Goal: Information Seeking & Learning: Understand process/instructions

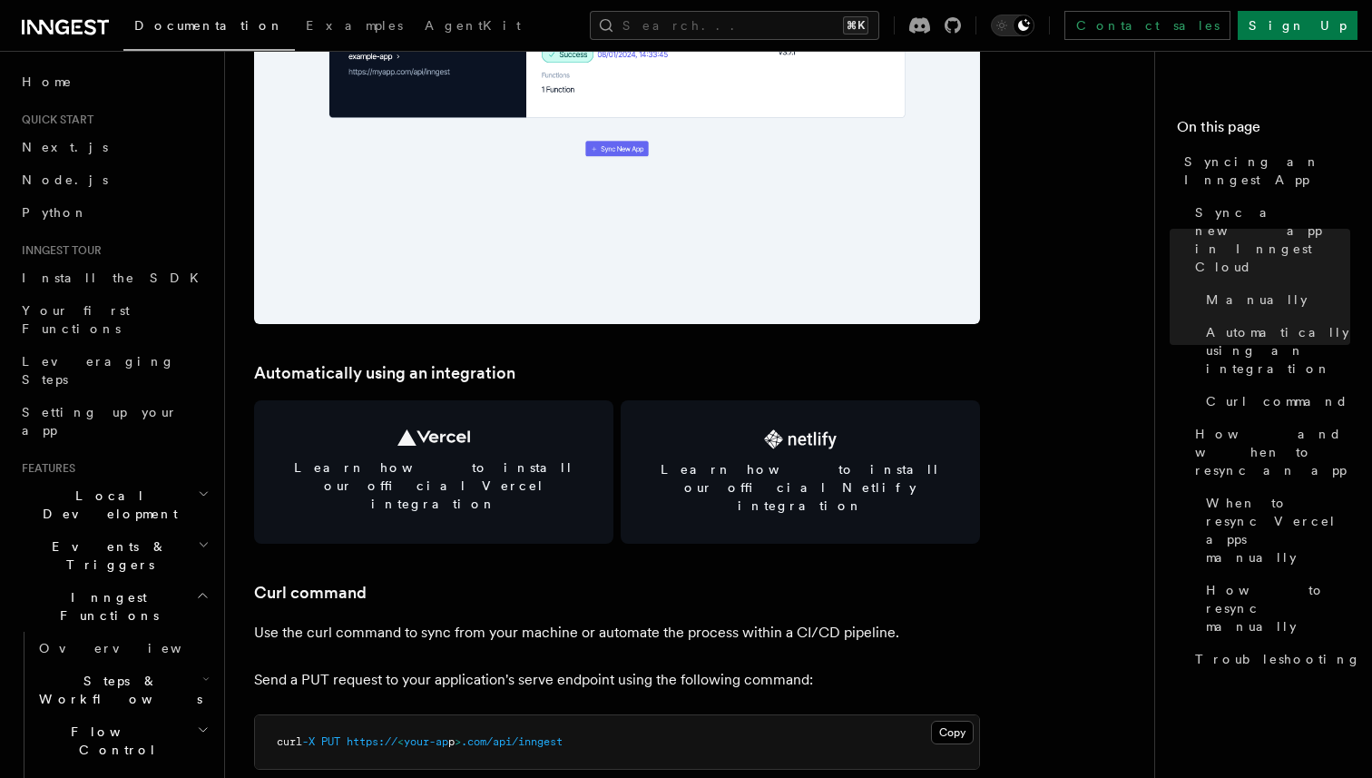
scroll to position [2269, 0]
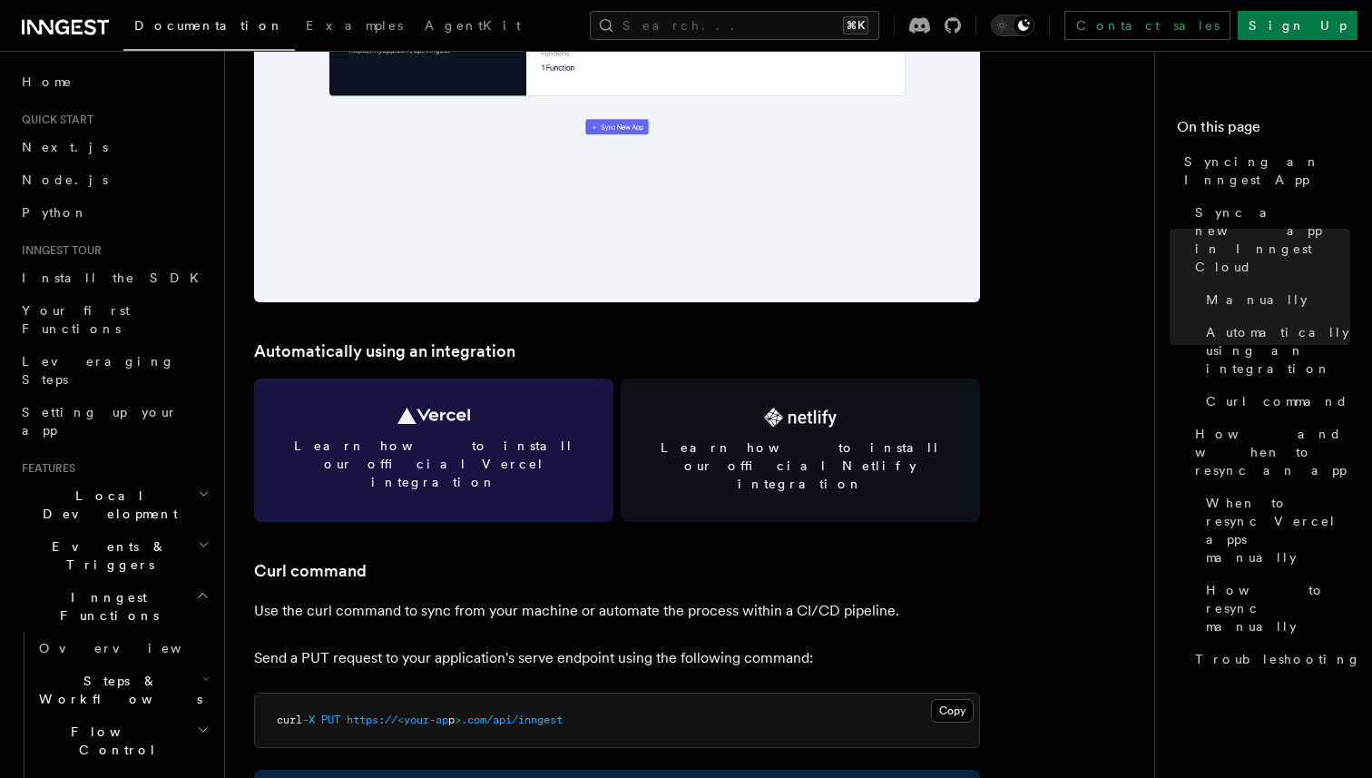
click at [497, 428] on link "Learn how to install our official Vercel integration" at bounding box center [433, 450] width 359 height 143
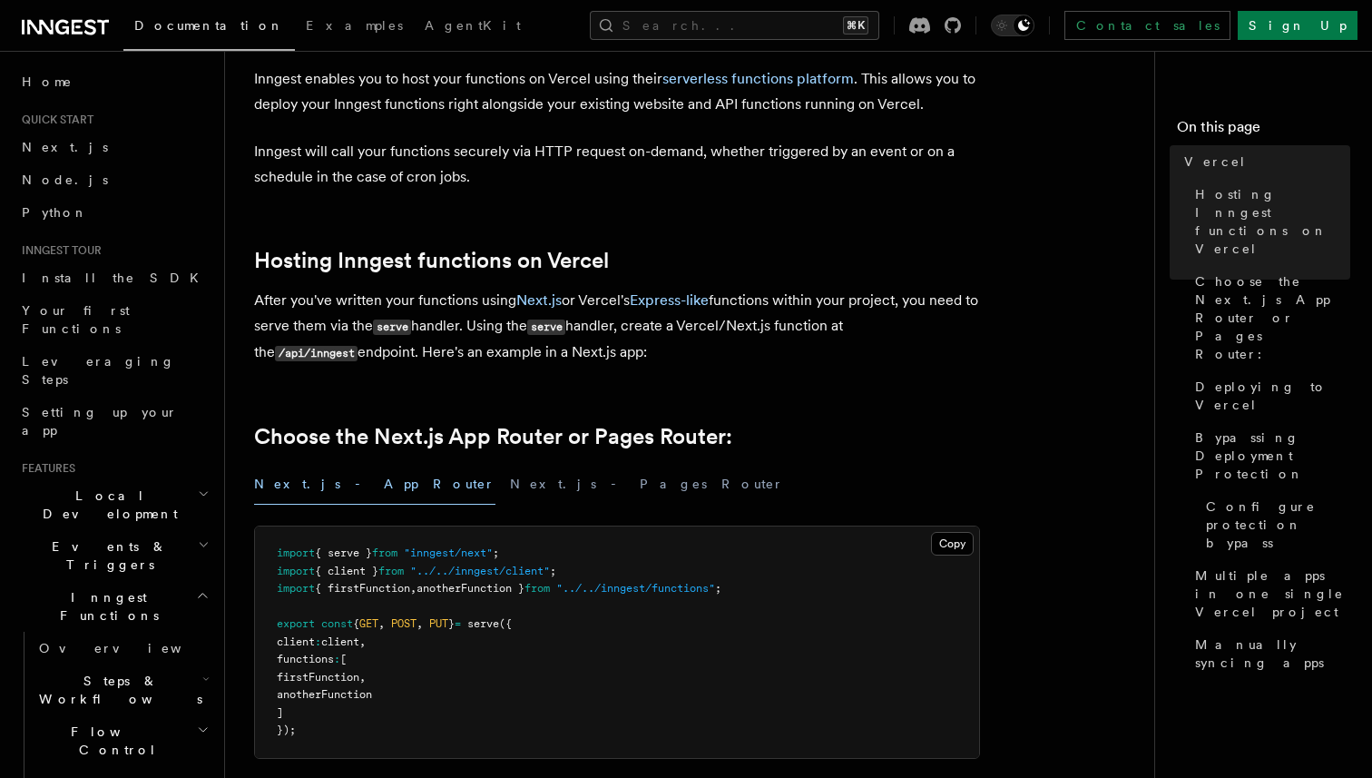
scroll to position [189, 0]
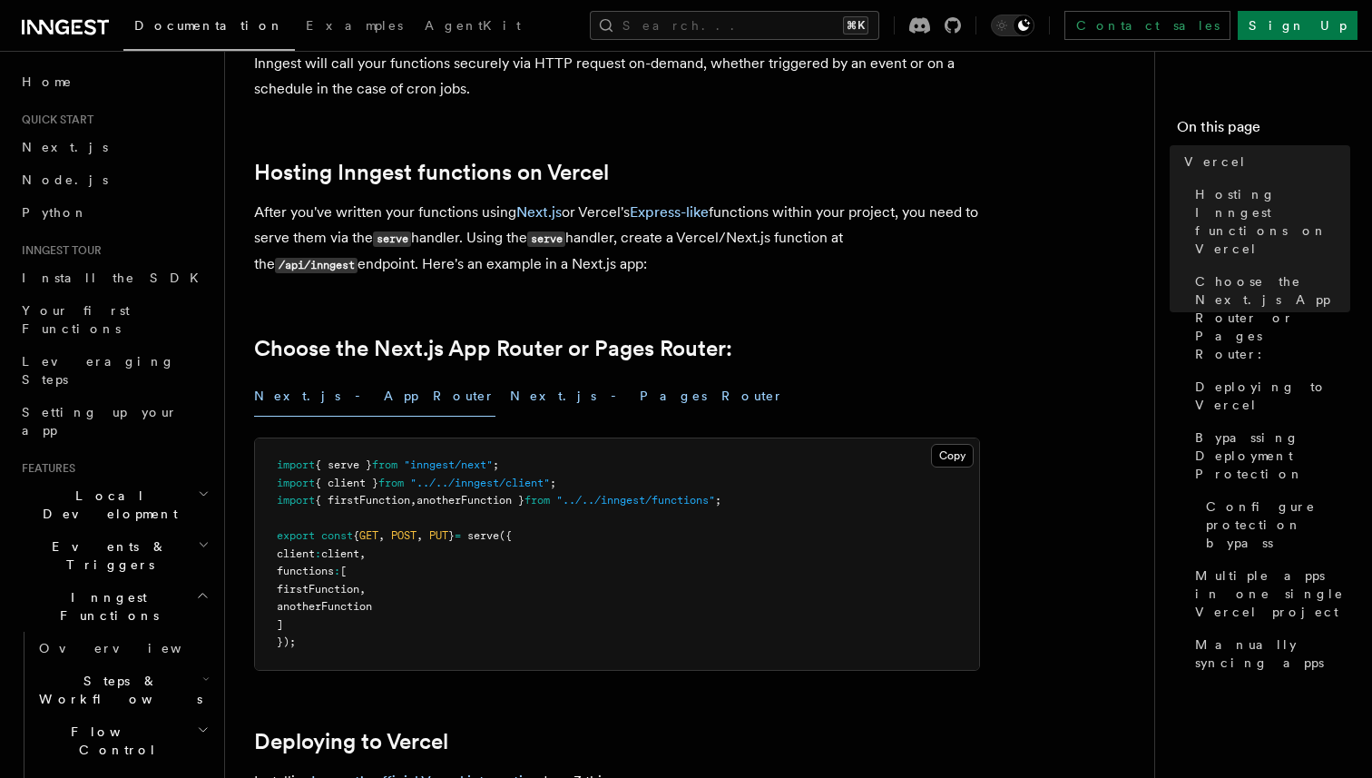
click at [510, 402] on button "Next.js - Pages Router" at bounding box center [647, 396] width 274 height 41
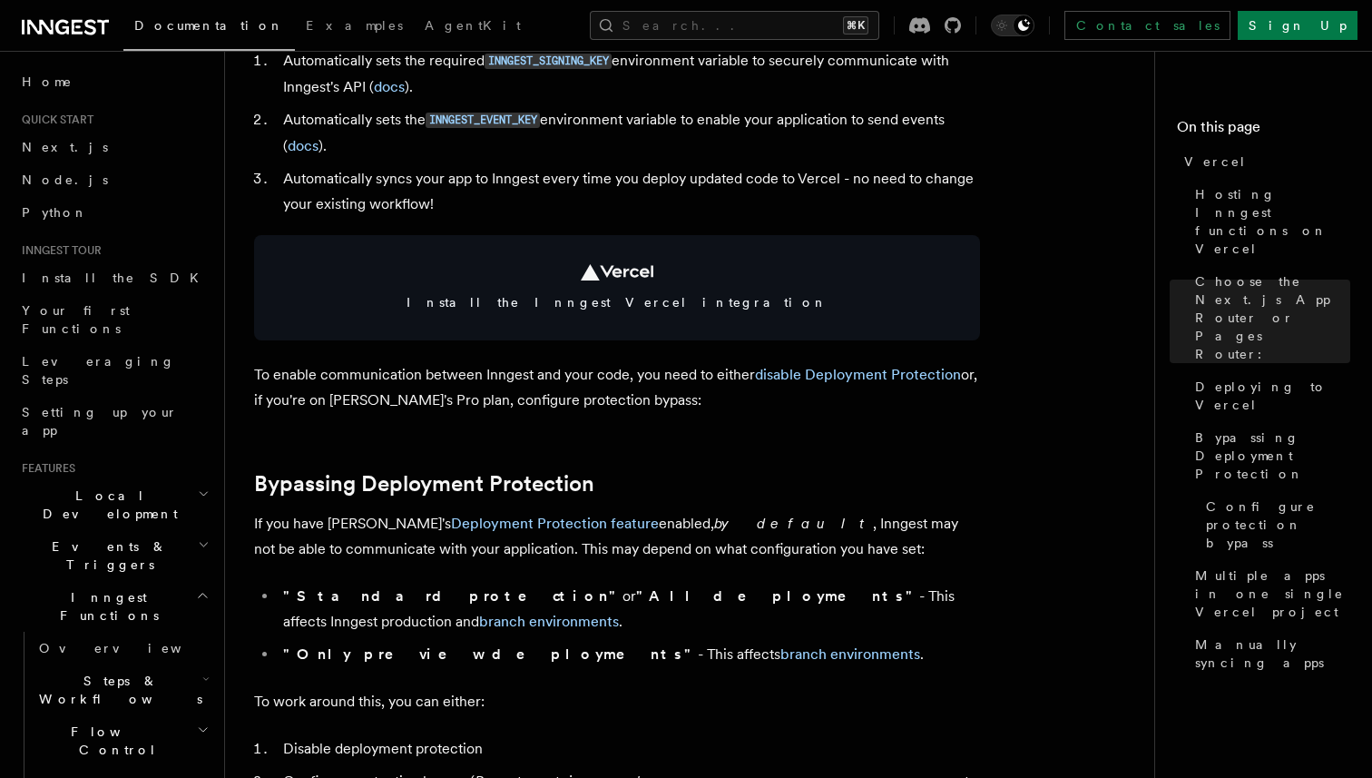
scroll to position [958, 0]
click at [760, 182] on li "Automatically syncs your app to Inngest every time you deploy updated code to V…" at bounding box center [629, 190] width 703 height 51
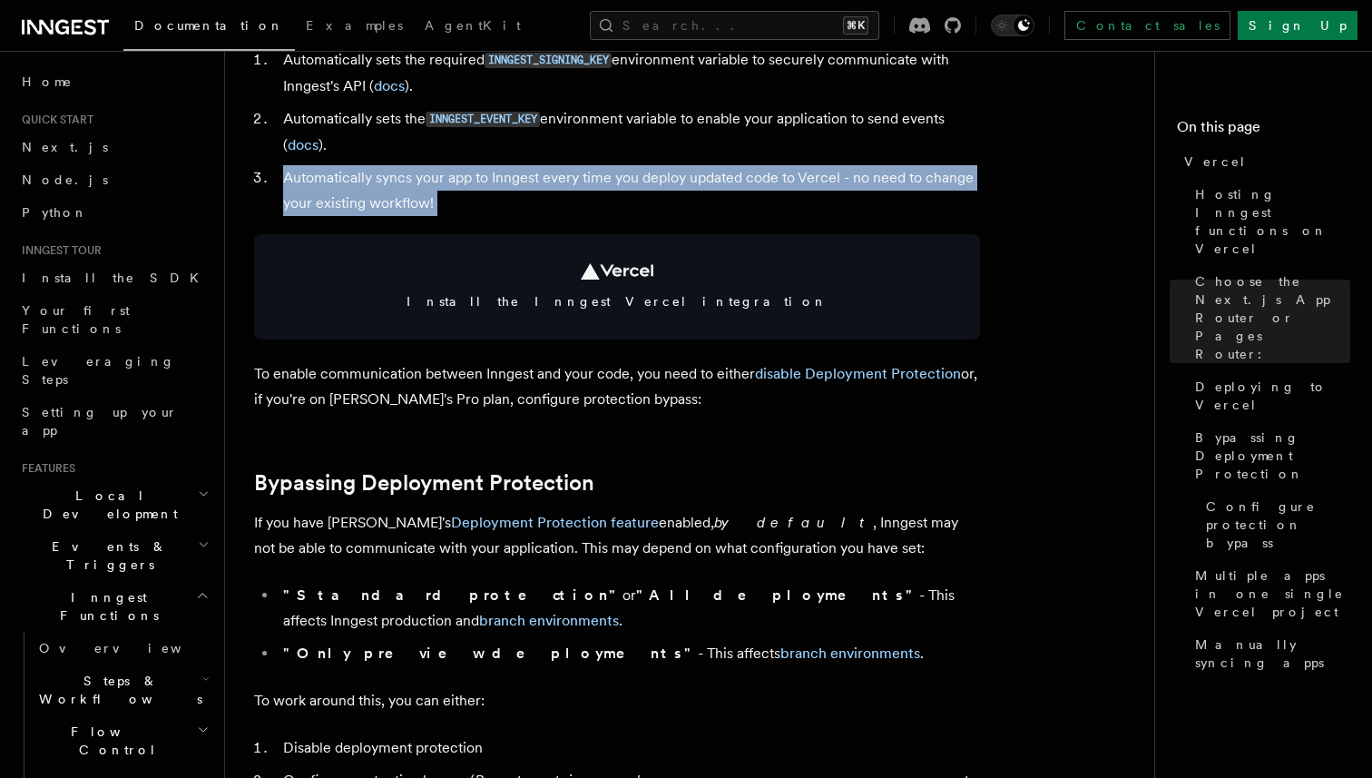
click at [760, 182] on li "Automatically syncs your app to Inngest every time you deploy updated code to V…" at bounding box center [629, 190] width 703 height 51
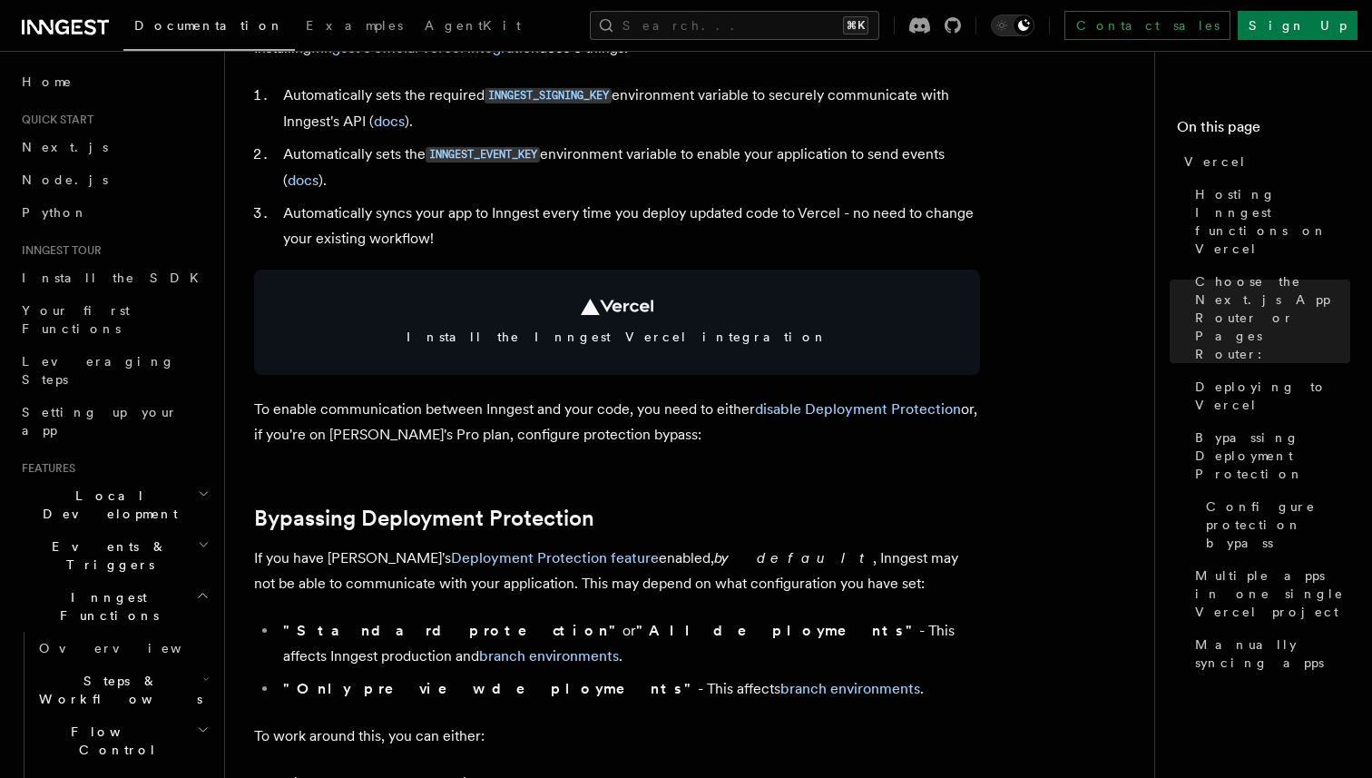
scroll to position [915, 0]
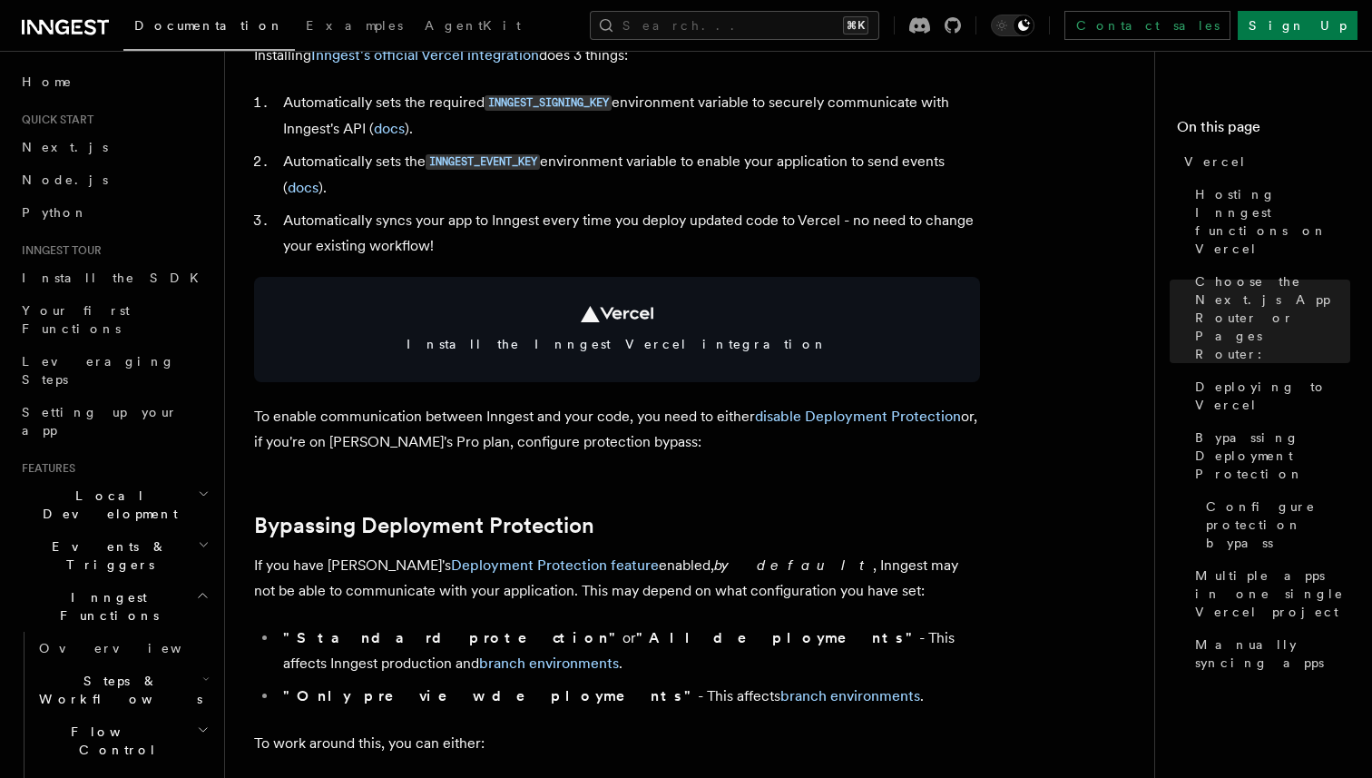
click at [740, 225] on li "Automatically syncs your app to Inngest every time you deploy updated code to V…" at bounding box center [629, 233] width 703 height 51
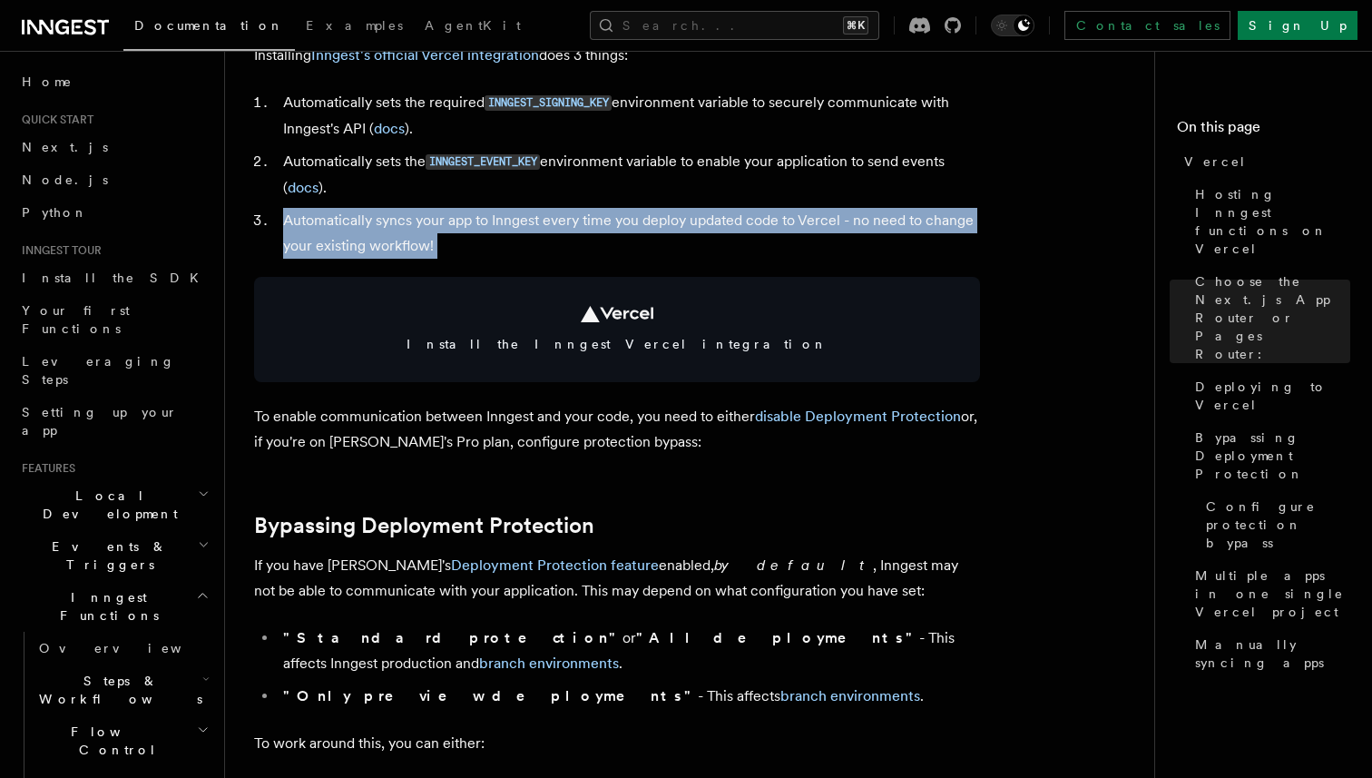
click at [740, 225] on li "Automatically syncs your app to Inngest every time you deploy updated code to V…" at bounding box center [629, 233] width 703 height 51
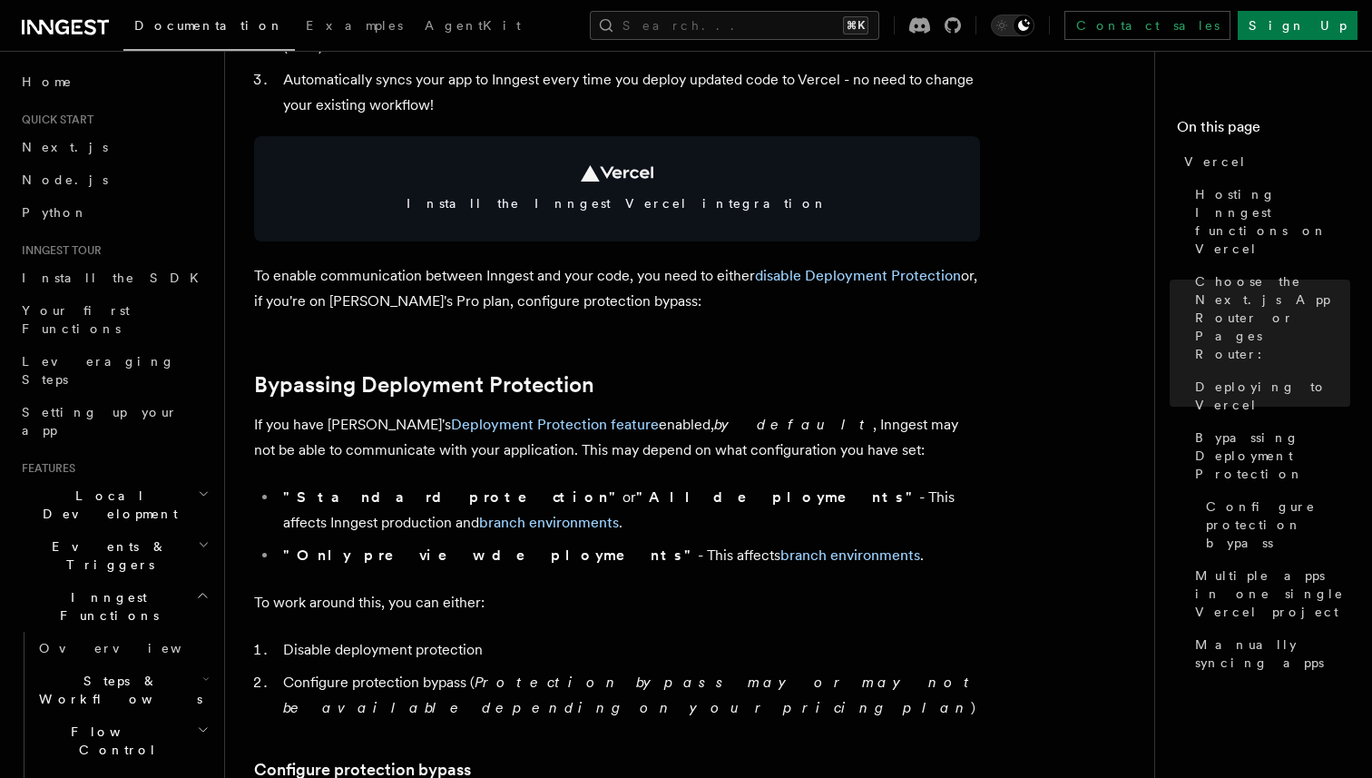
scroll to position [1063, 0]
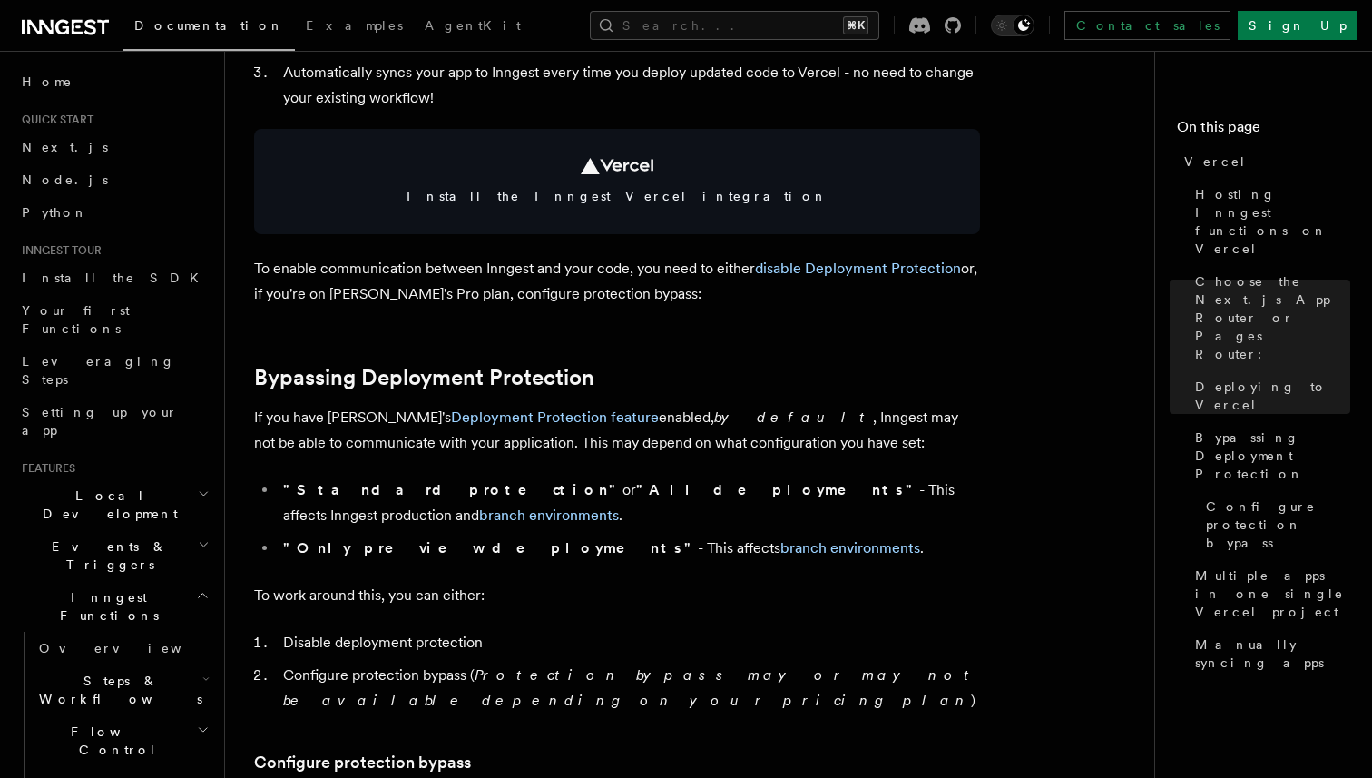
click at [588, 293] on p "To enable communication between Inngest and your code, you need to either disab…" at bounding box center [617, 281] width 726 height 51
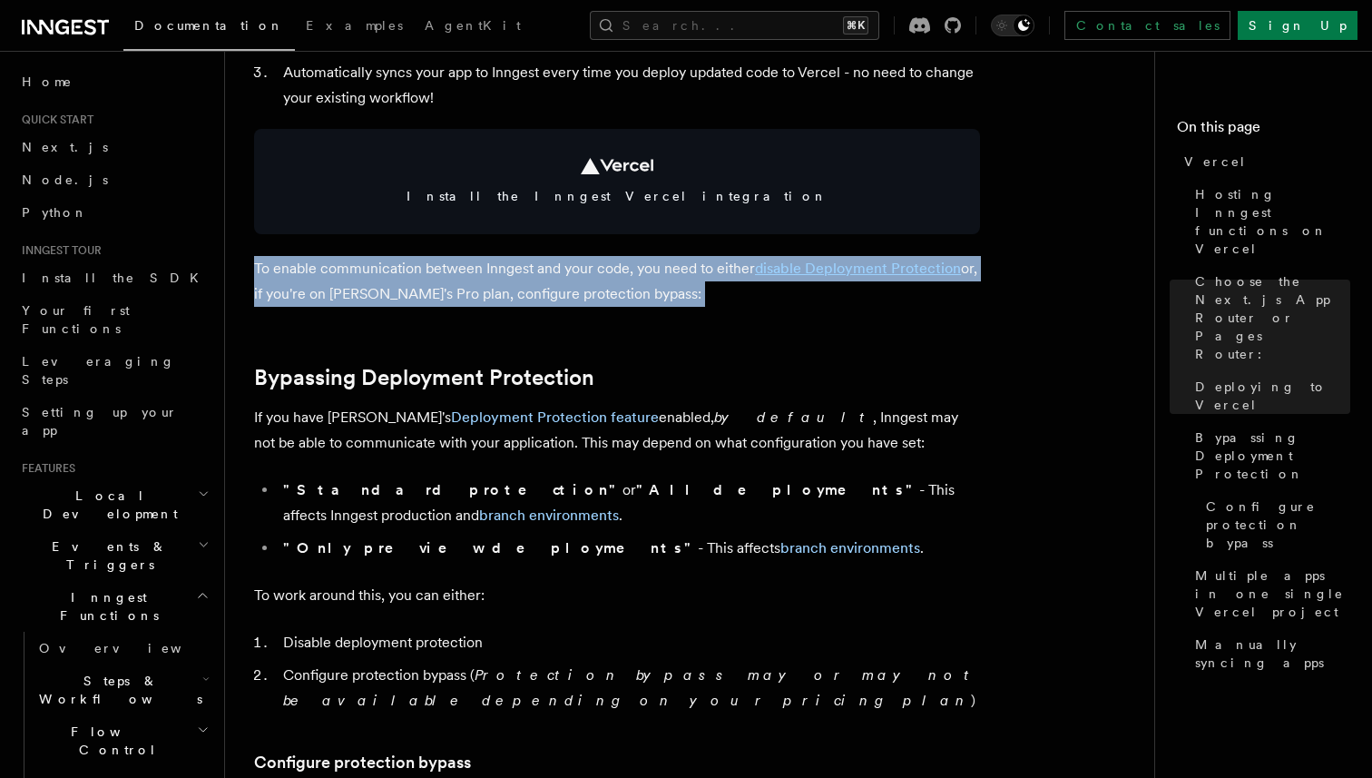
click at [588, 293] on p "To enable communication between Inngest and your code, you need to either disab…" at bounding box center [617, 281] width 726 height 51
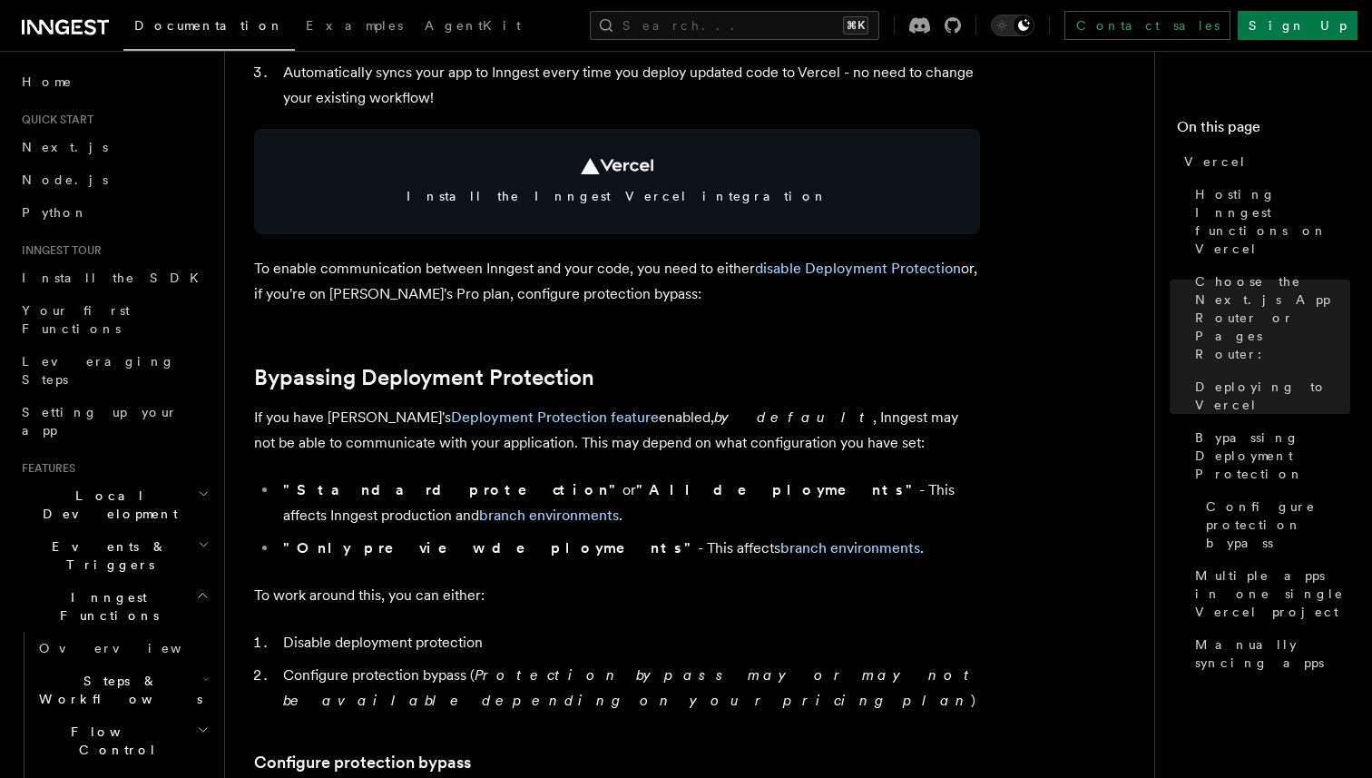
click at [588, 293] on p "To enable communication between Inngest and your code, you need to either disab…" at bounding box center [617, 281] width 726 height 51
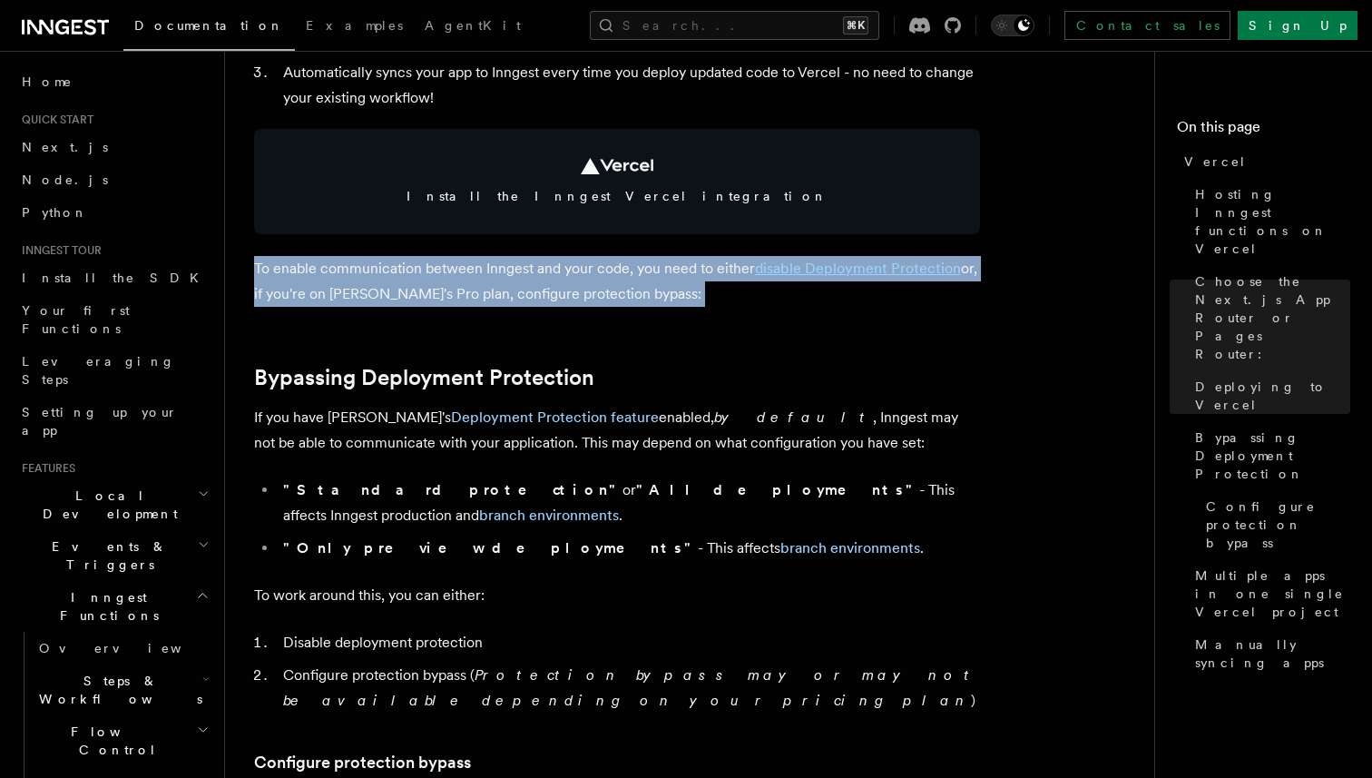
click at [588, 293] on p "To enable communication between Inngest and your code, you need to either disab…" at bounding box center [617, 281] width 726 height 51
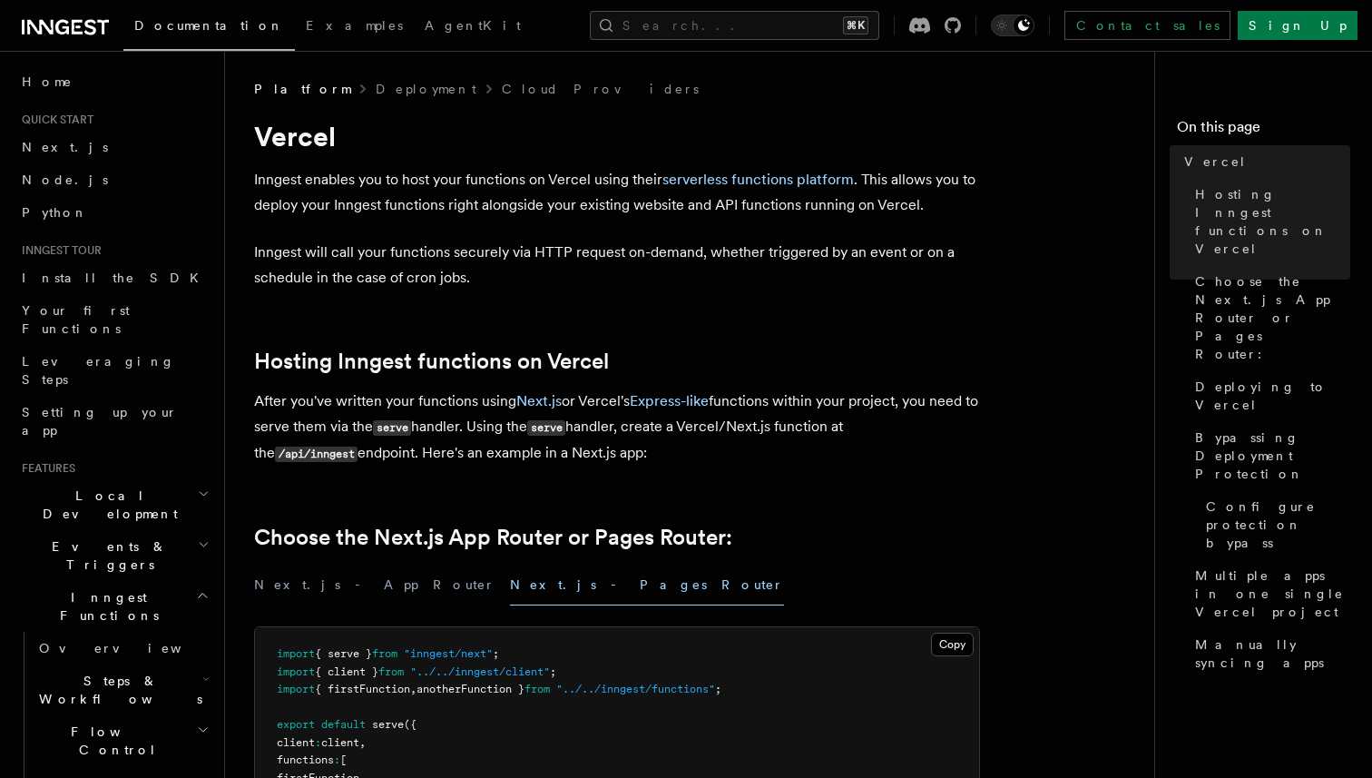
scroll to position [1198, 0]
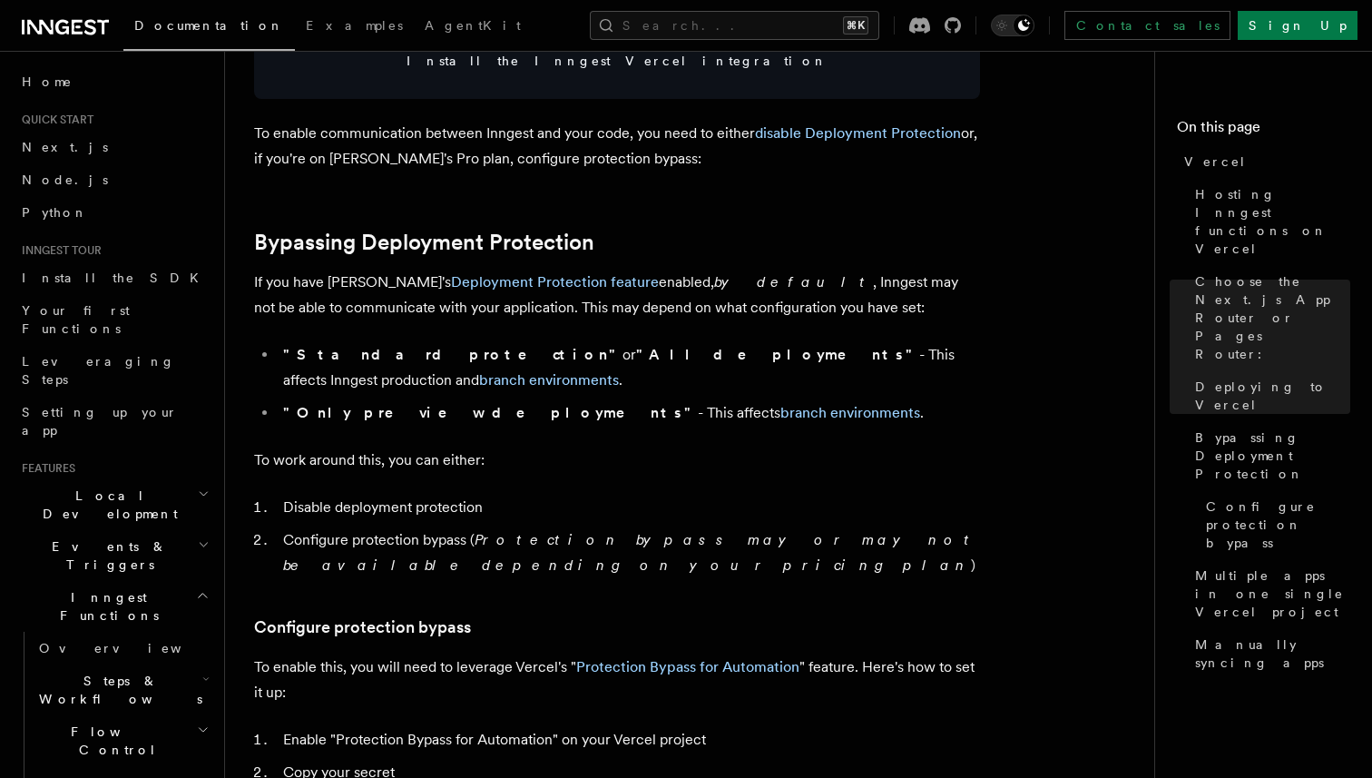
click at [714, 286] on em "by default" at bounding box center [793, 281] width 159 height 17
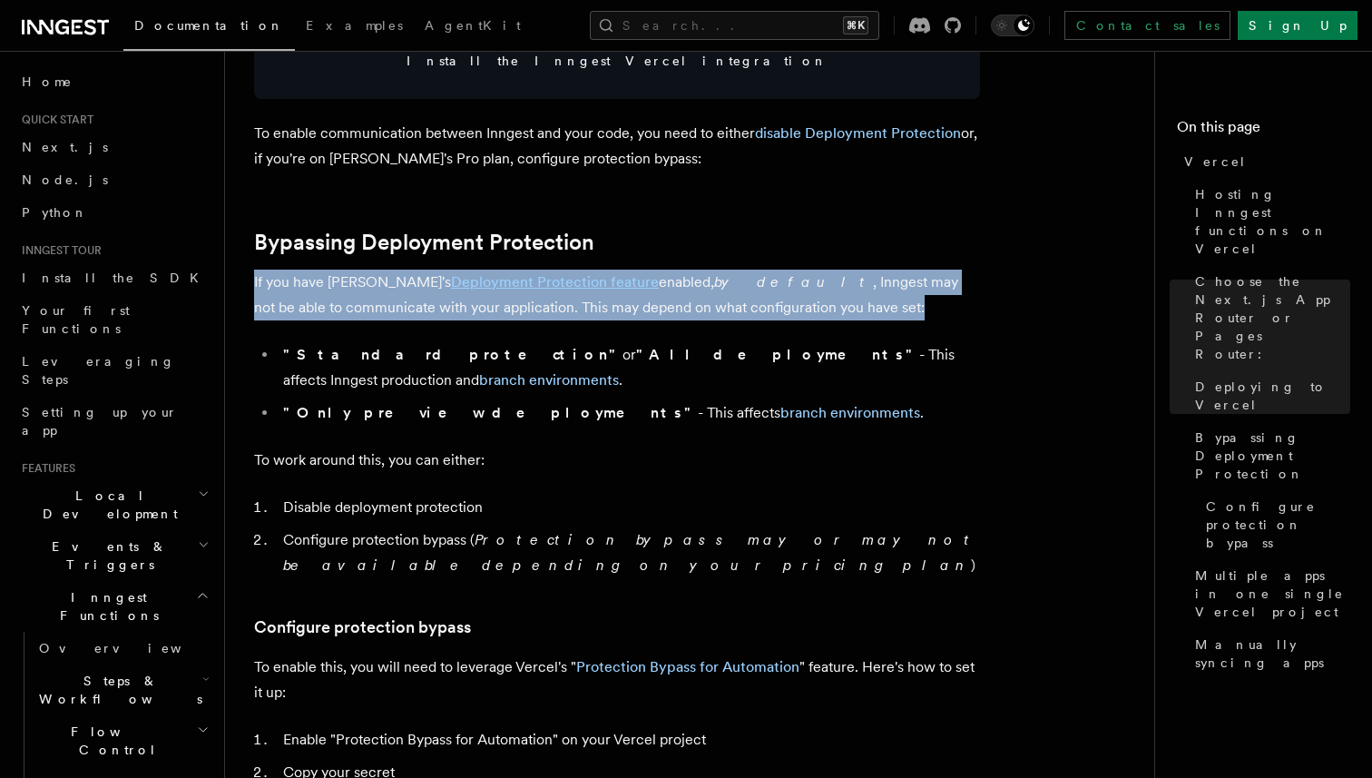
click at [714, 286] on em "by default" at bounding box center [793, 281] width 159 height 17
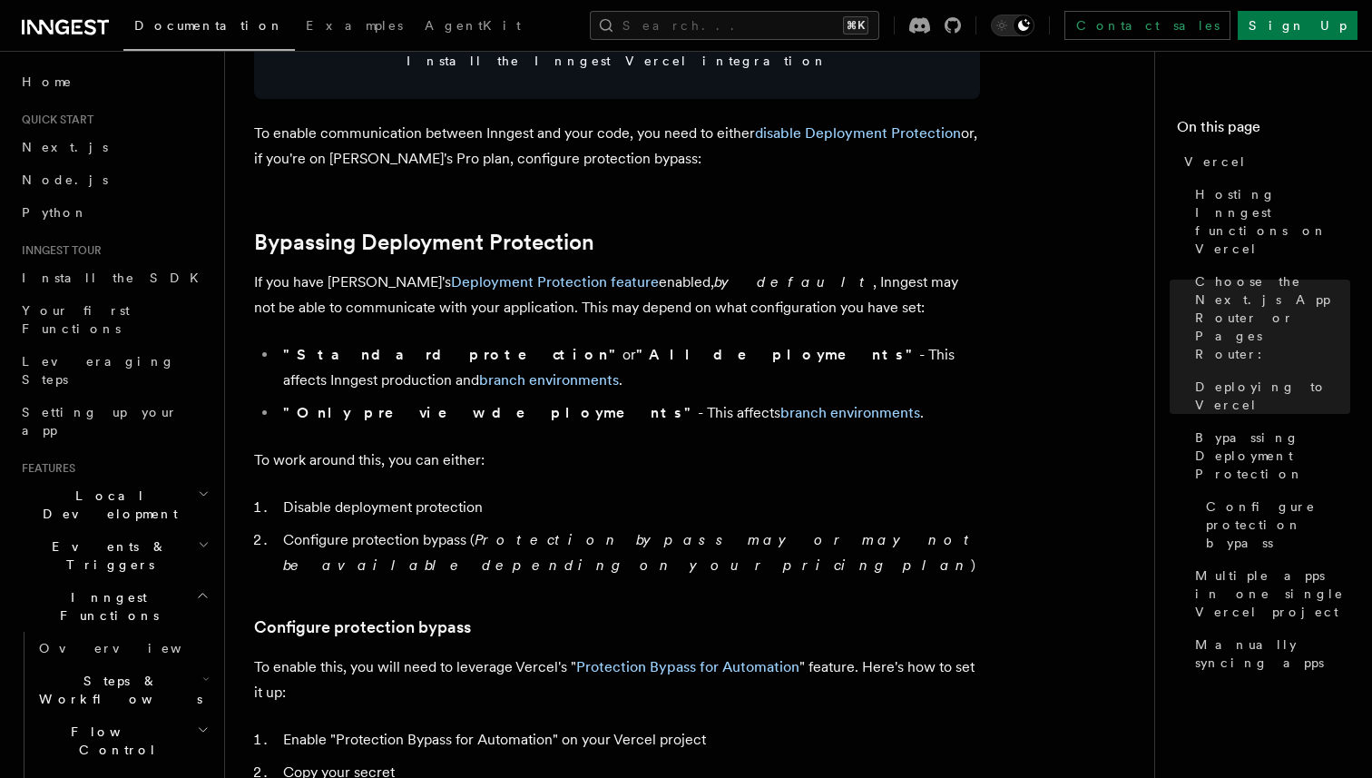
click at [447, 356] on li ""Standard protection" or "All deployments" - This affects Inngest production an…" at bounding box center [629, 367] width 703 height 51
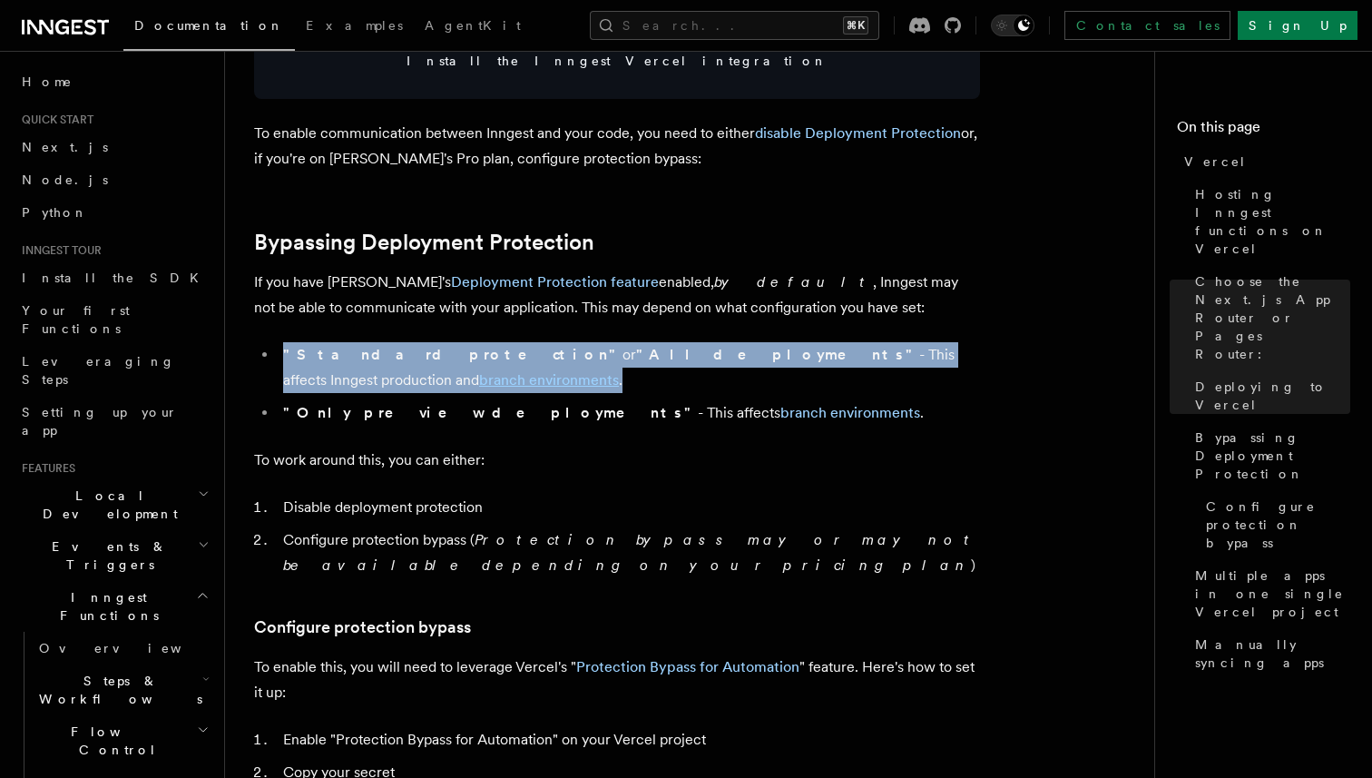
click at [447, 356] on li ""Standard protection" or "All deployments" - This affects Inngest production an…" at bounding box center [629, 367] width 703 height 51
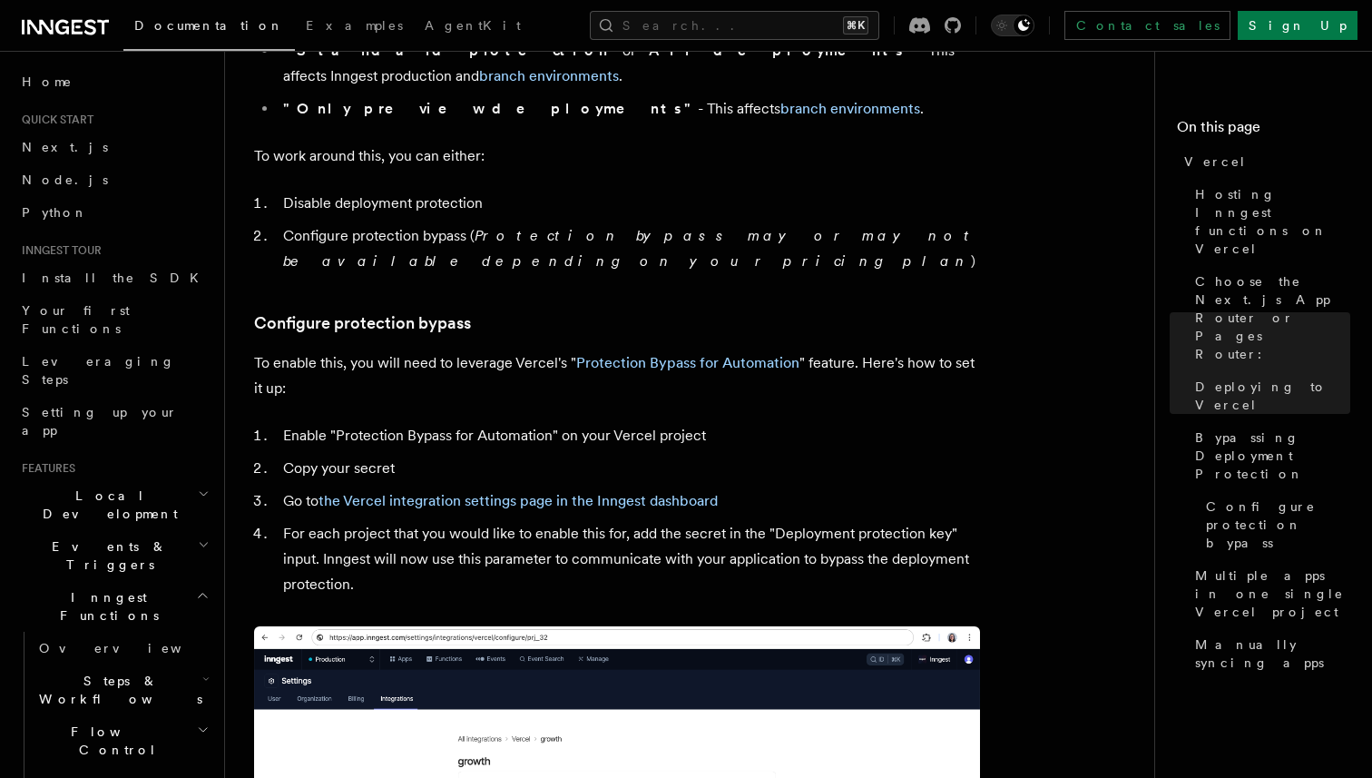
scroll to position [1511, 0]
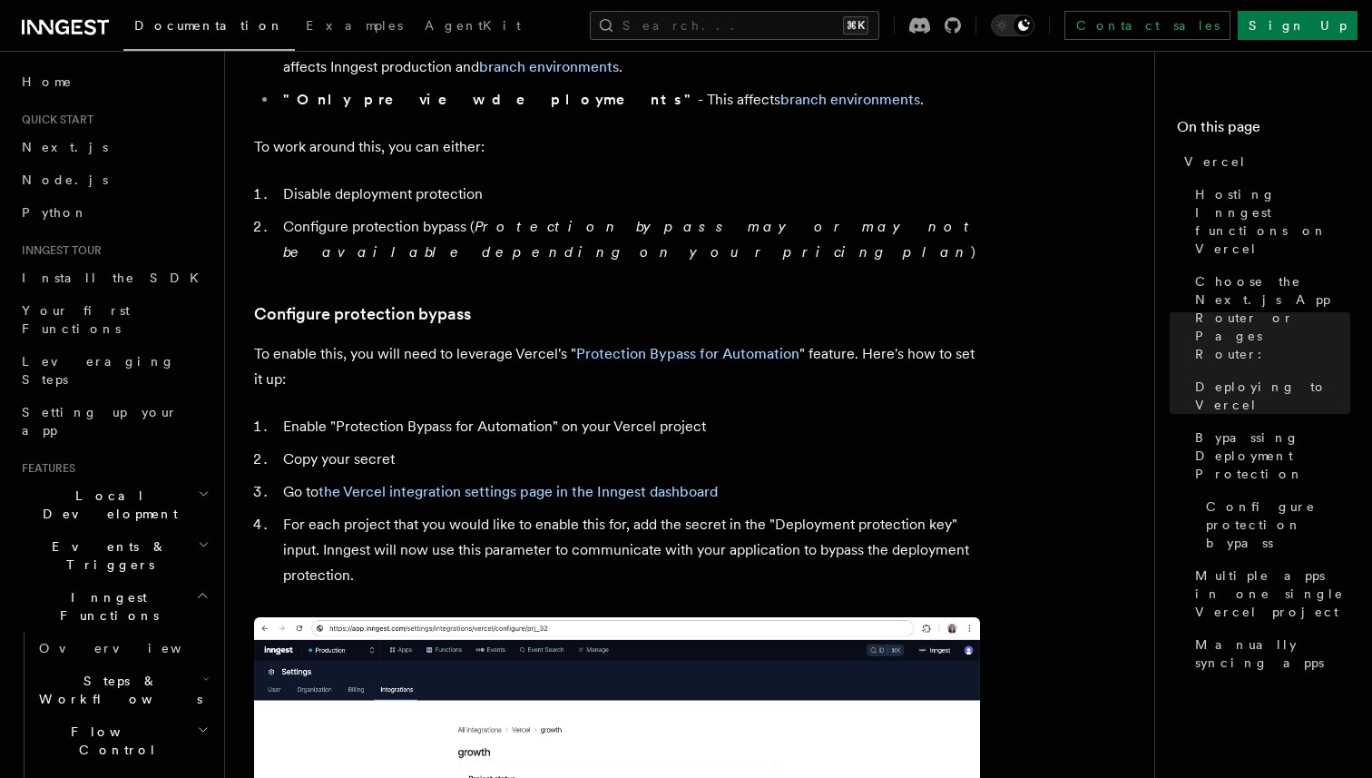
click at [531, 512] on li "For each project that you would like to enable this for, add the secret in the …" at bounding box center [629, 550] width 703 height 76
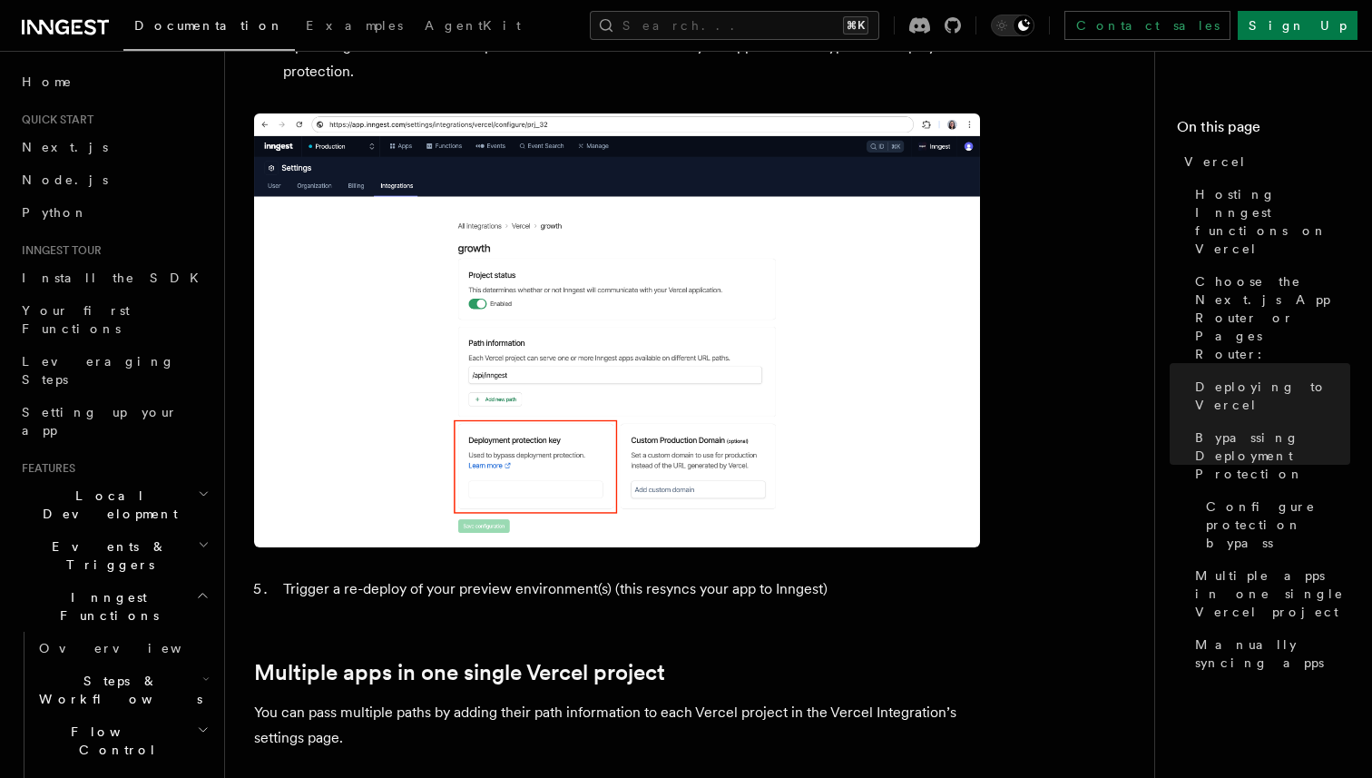
scroll to position [2079, 0]
